Goal: Find contact information: Find contact information

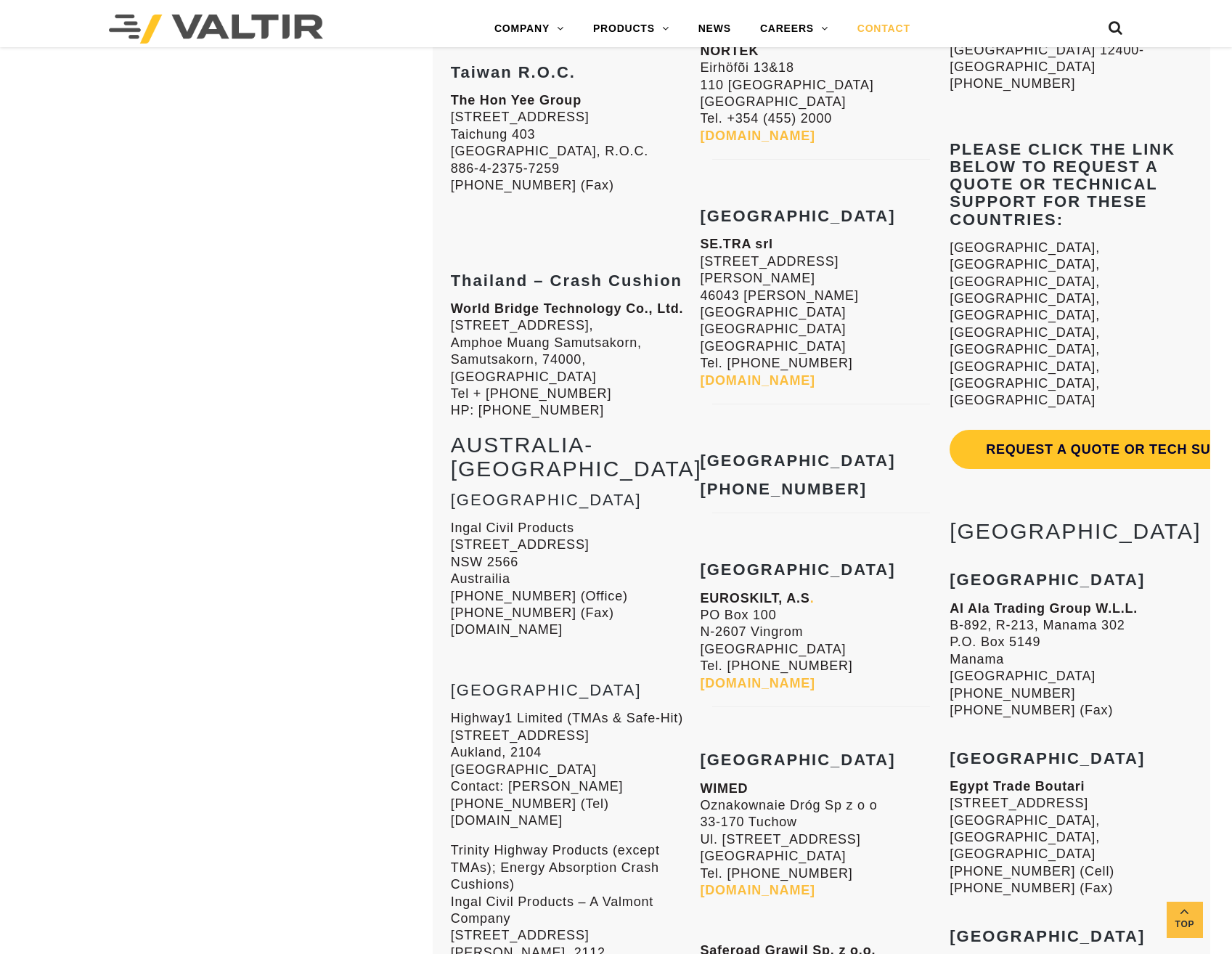
scroll to position [3558, 0]
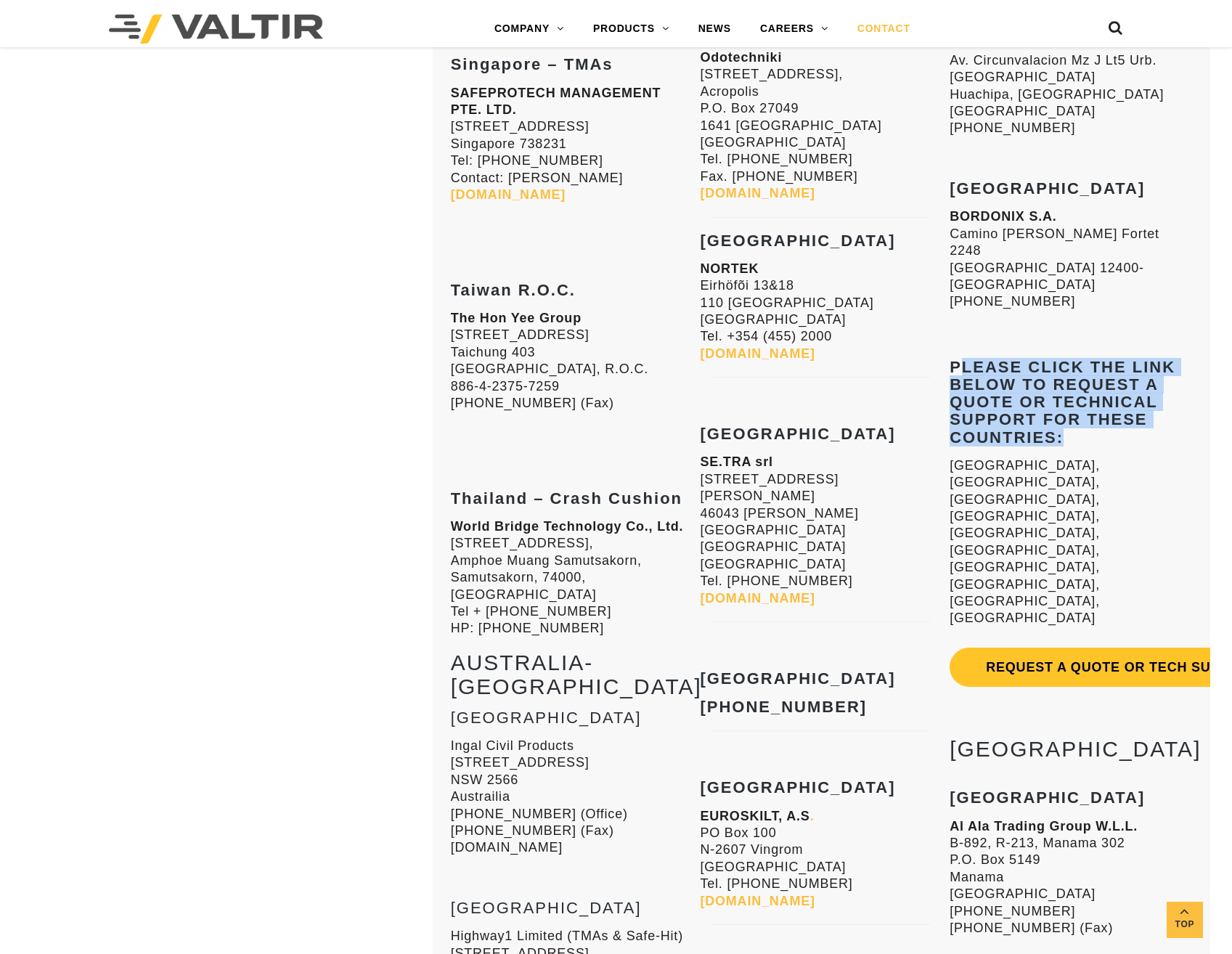
drag, startPoint x: 960, startPoint y: 128, endPoint x: 1078, endPoint y: 196, distance: 136.2
click at [1078, 358] on h4 "Please click the link below to request a quote or technical support for these c…" at bounding box center [1070, 402] width 243 height 88
drag, startPoint x: 950, startPoint y: 126, endPoint x: 1061, endPoint y: 201, distance: 134.0
click at [1061, 358] on strong "Please click the link below to request a quote or technical support for these c…" at bounding box center [1062, 402] width 225 height 89
copy strong "Please click the link below to request a quote or technical support for these c…"
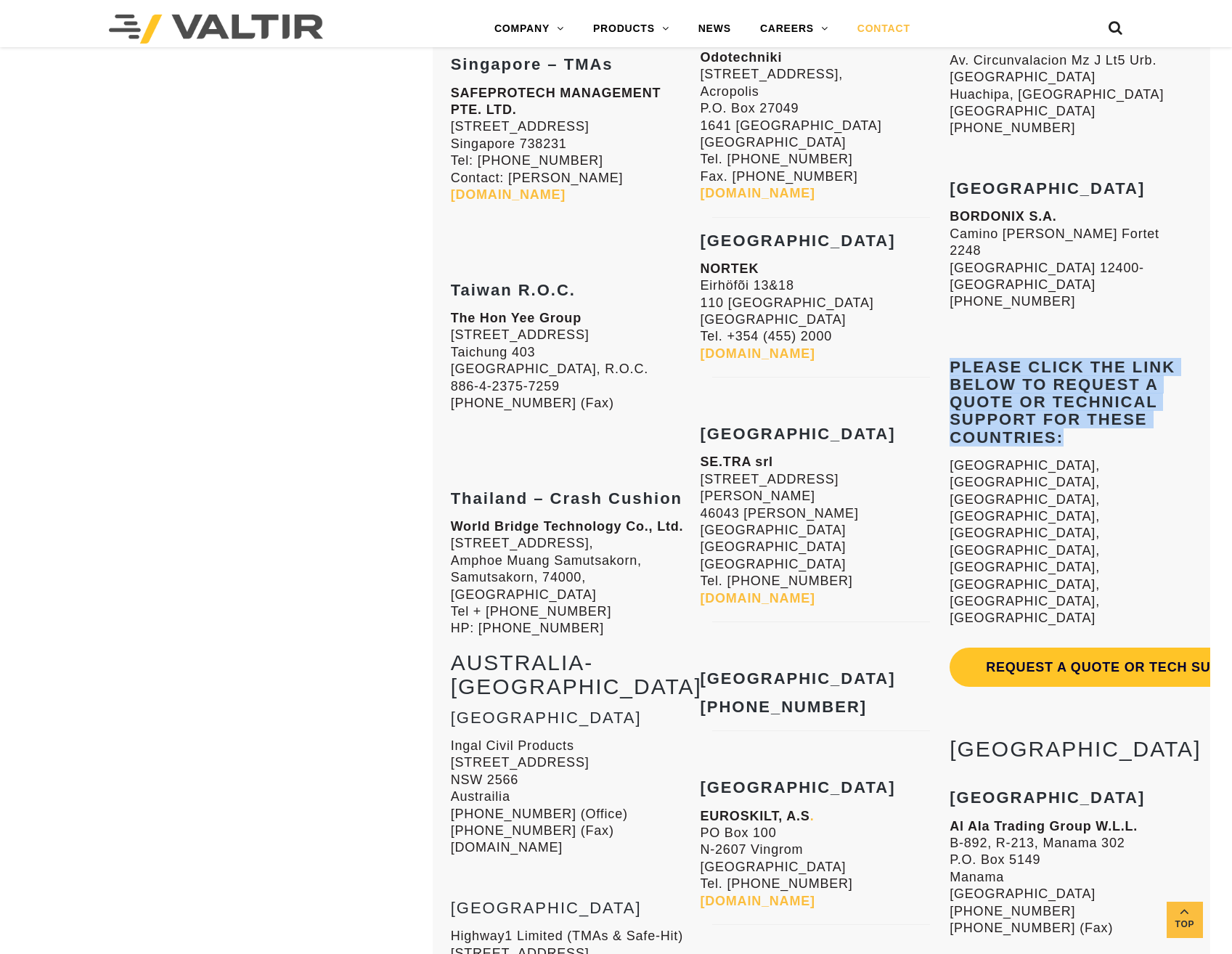
scroll to position [3340, 0]
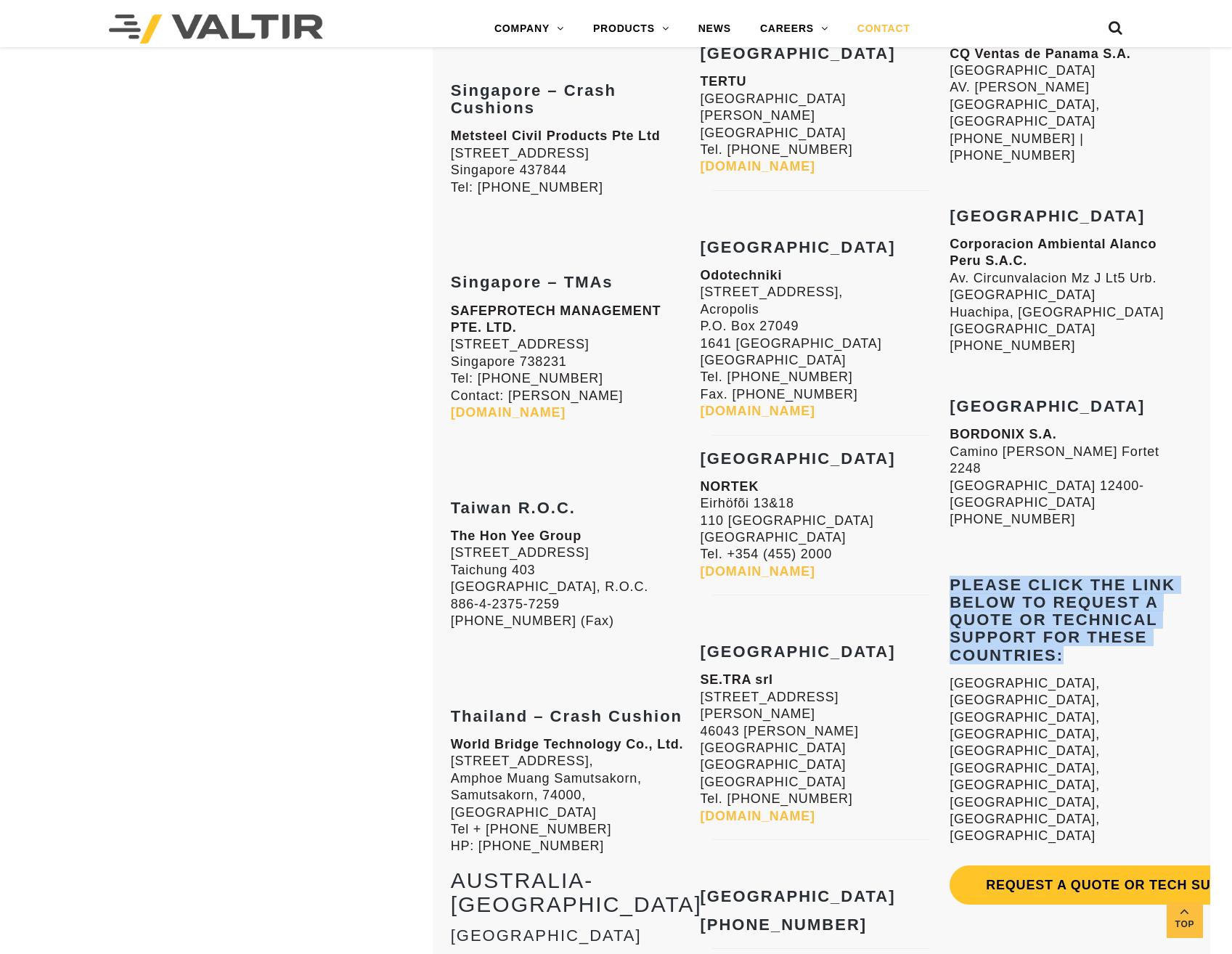
click at [955, 576] on strong "Please click the link below to request a quote or technical support for these c…" at bounding box center [1062, 620] width 225 height 89
drag, startPoint x: 959, startPoint y: 348, endPoint x: 1056, endPoint y: 419, distance: 120.2
click at [1056, 576] on strong "Please click the link below to request a quote or technical support for these c…" at bounding box center [1062, 620] width 225 height 89
copy strong "lease click the link below to request a quote or technical support for these co…"
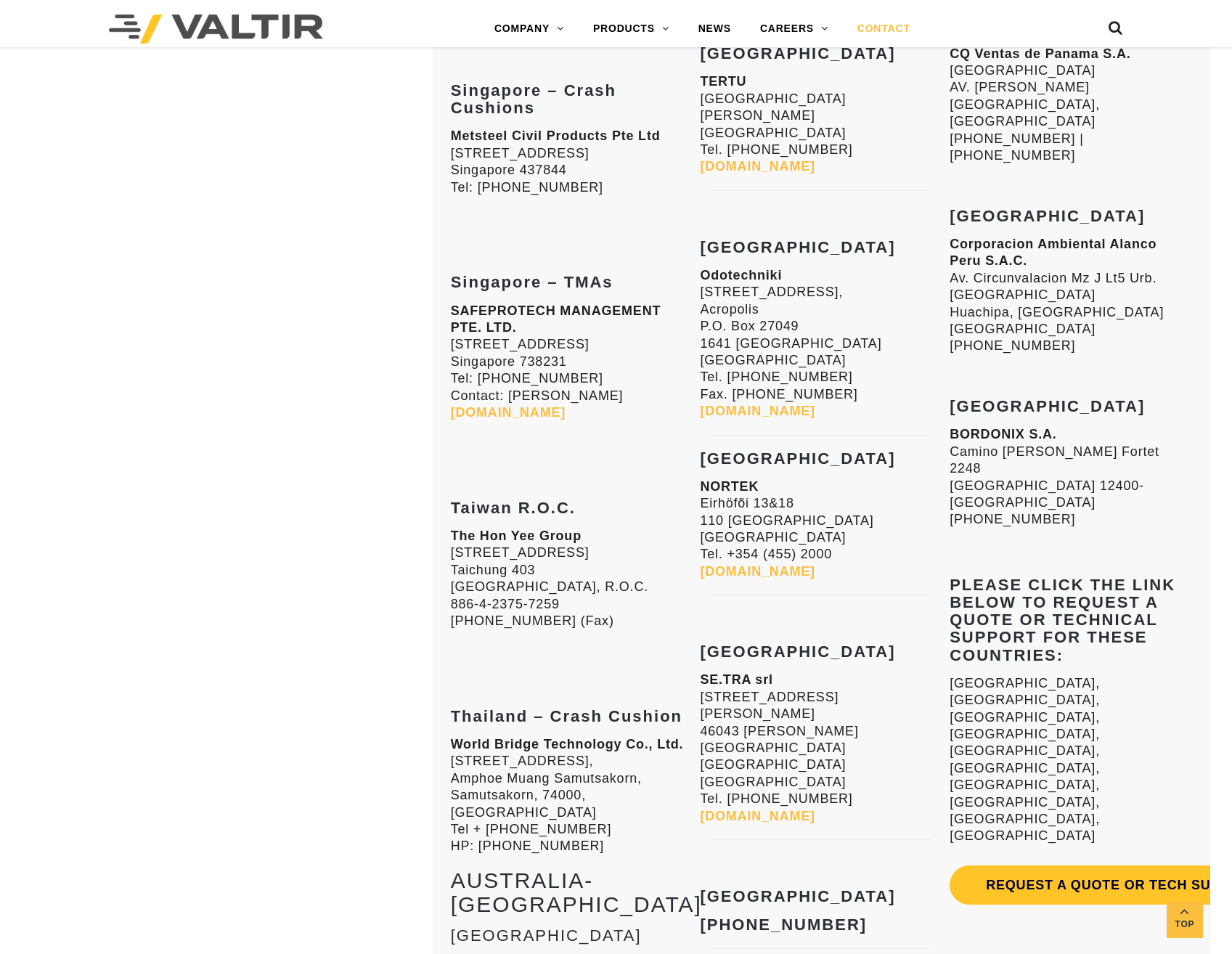
click at [877, 450] on h3 "[GEOGRAPHIC_DATA]" at bounding box center [821, 458] width 243 height 17
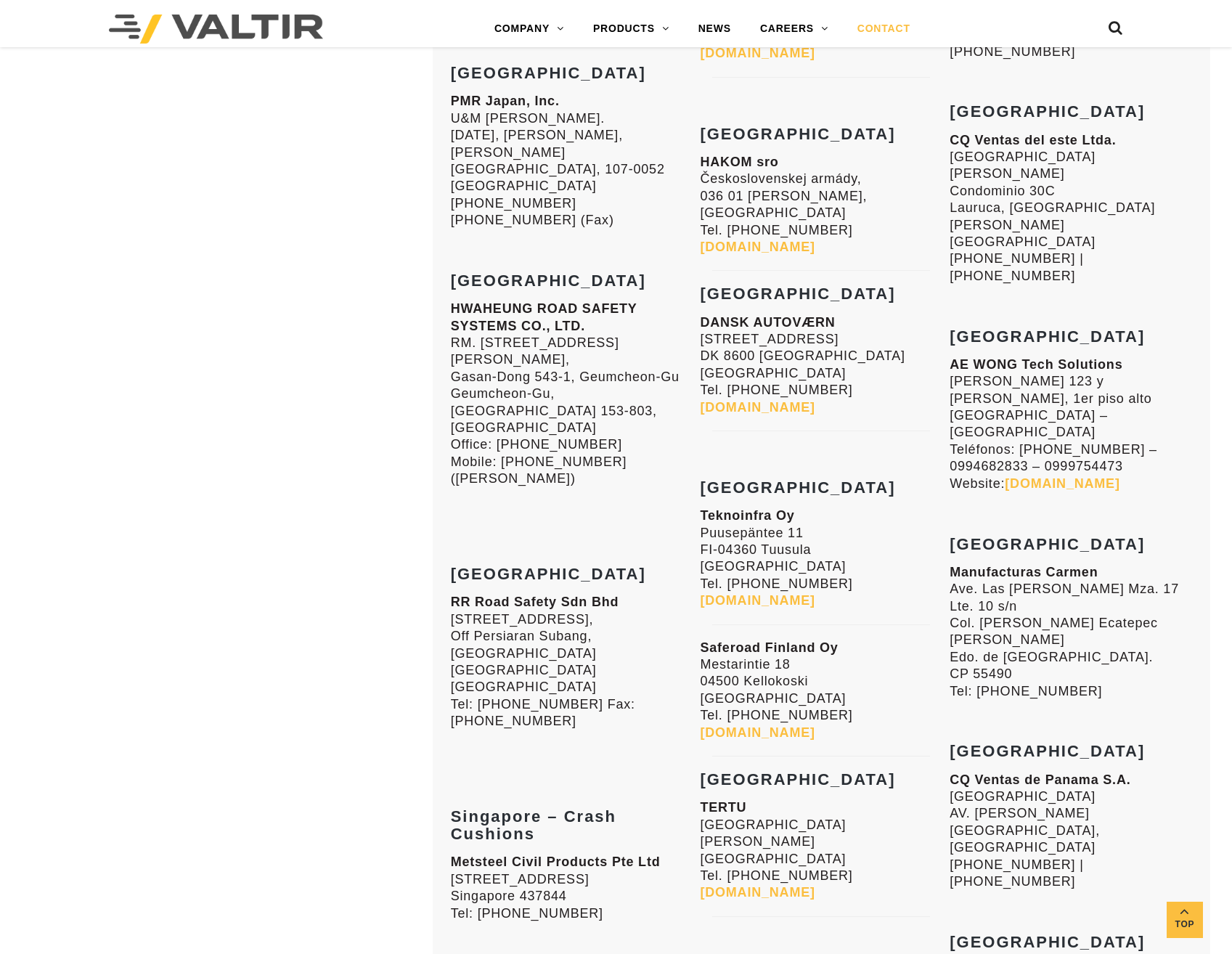
scroll to position [2977, 0]
